Goal: Download file/media

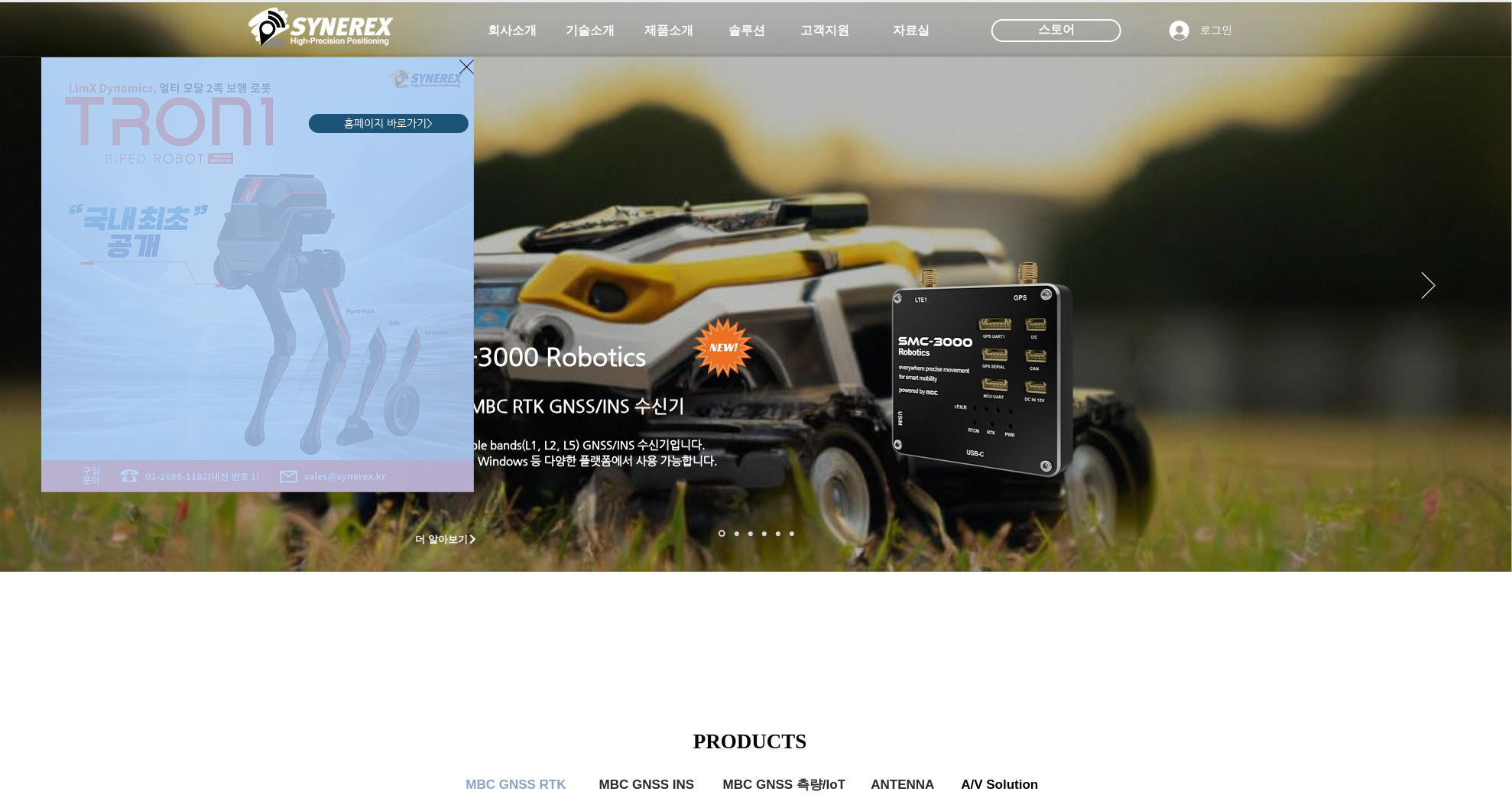
drag, startPoint x: 468, startPoint y: 56, endPoint x: 455, endPoint y: 75, distance: 23.0
click at [455, 75] on div "홈페이지 바로가기>" at bounding box center [756, 406] width 1512 height 811
click at [474, 62] on div "LimX Dinamics" at bounding box center [756, 406] width 1512 height 811
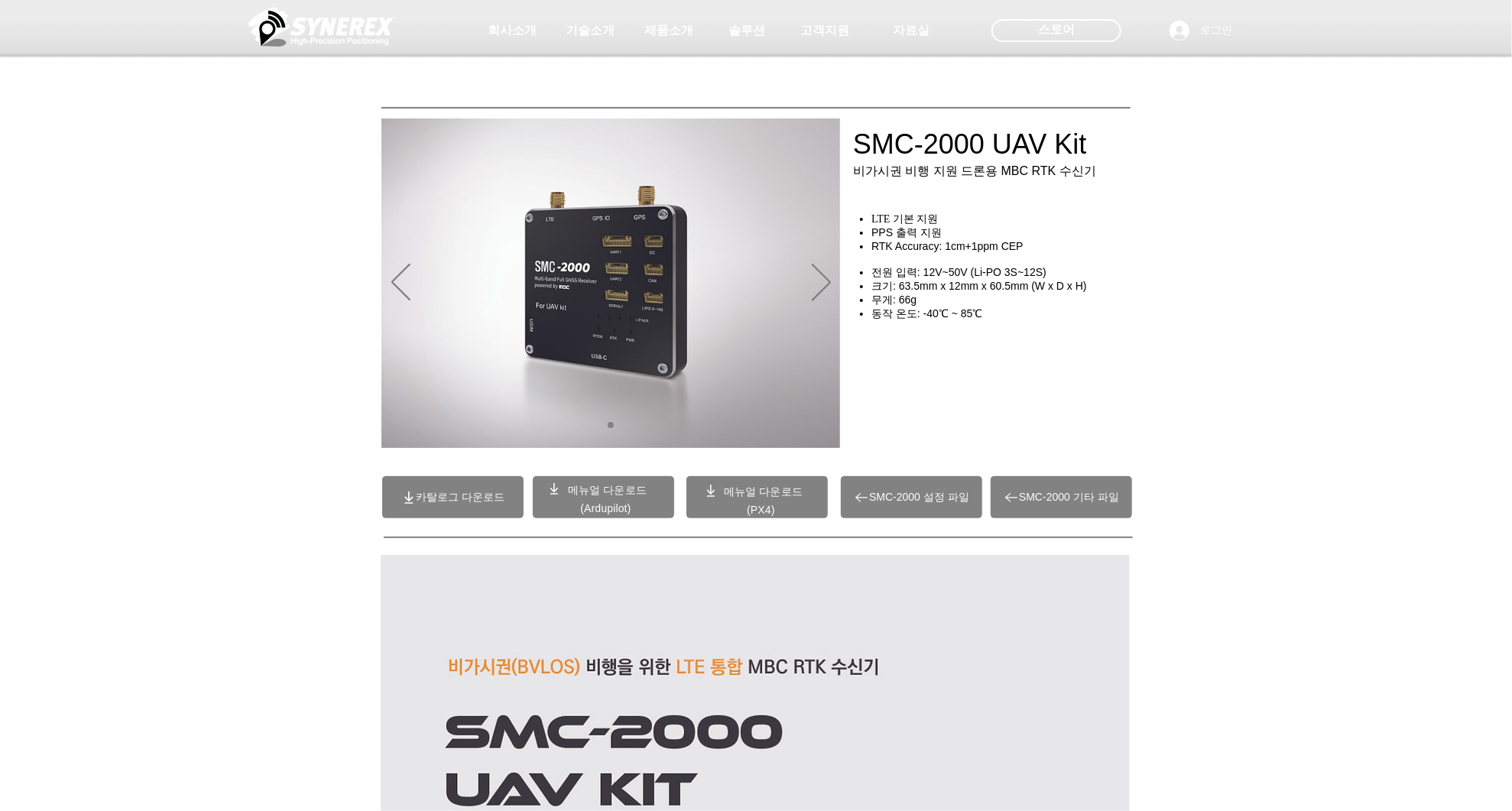
click at [583, 503] on span "(Ardupilot)" at bounding box center [605, 509] width 50 height 12
click at [871, 501] on span "SMC-2000 설정 파일" at bounding box center [919, 498] width 101 height 14
